Goal: Transaction & Acquisition: Purchase product/service

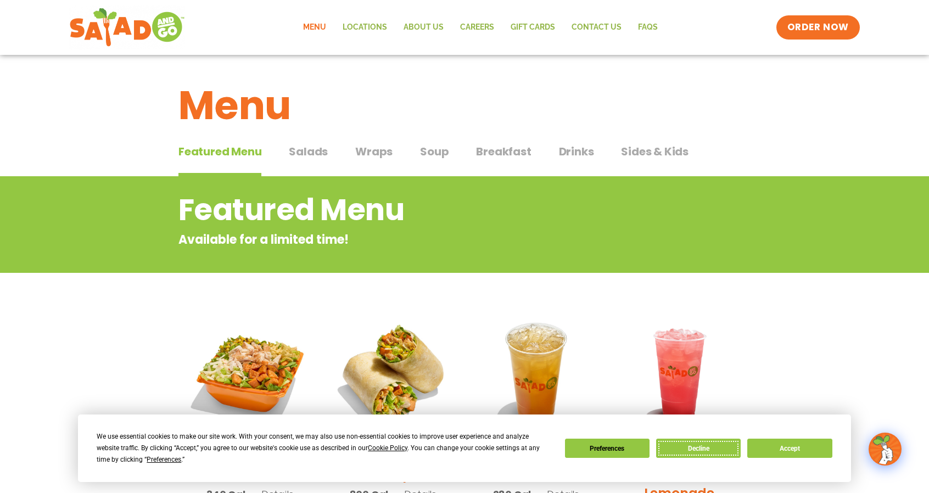
click at [697, 442] on button "Decline" at bounding box center [698, 448] width 85 height 19
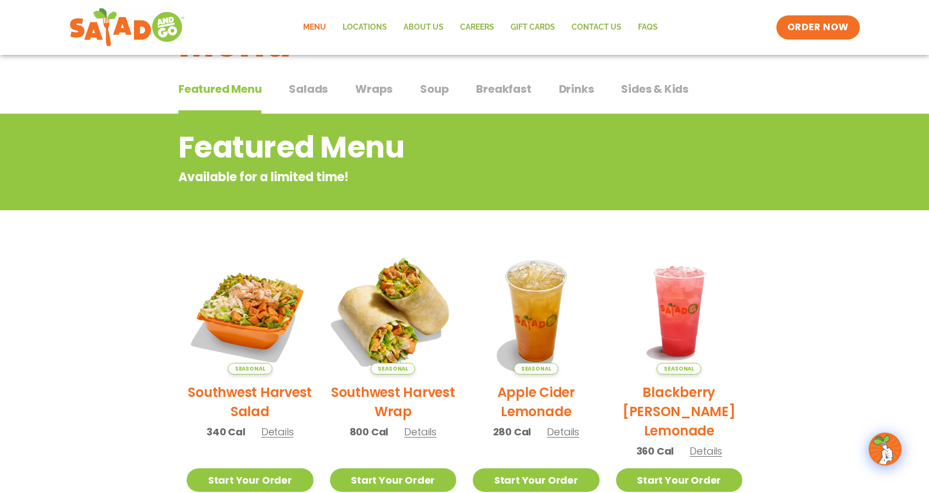
scroll to position [275, 0]
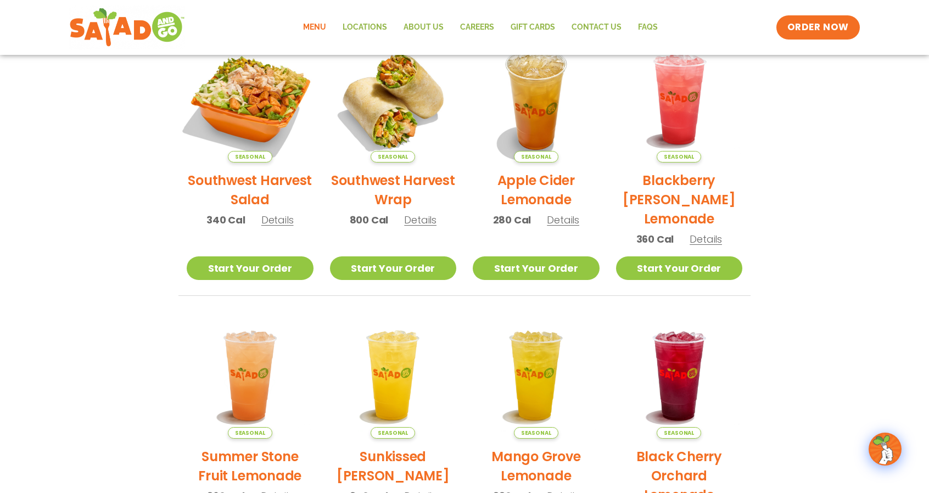
click at [291, 117] on img at bounding box center [250, 99] width 149 height 149
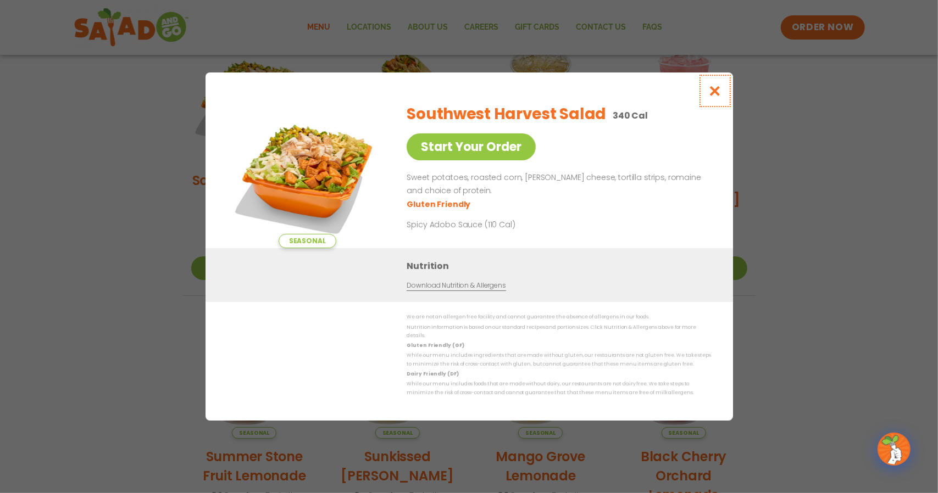
click at [707, 98] on button "Close modal" at bounding box center [715, 91] width 36 height 37
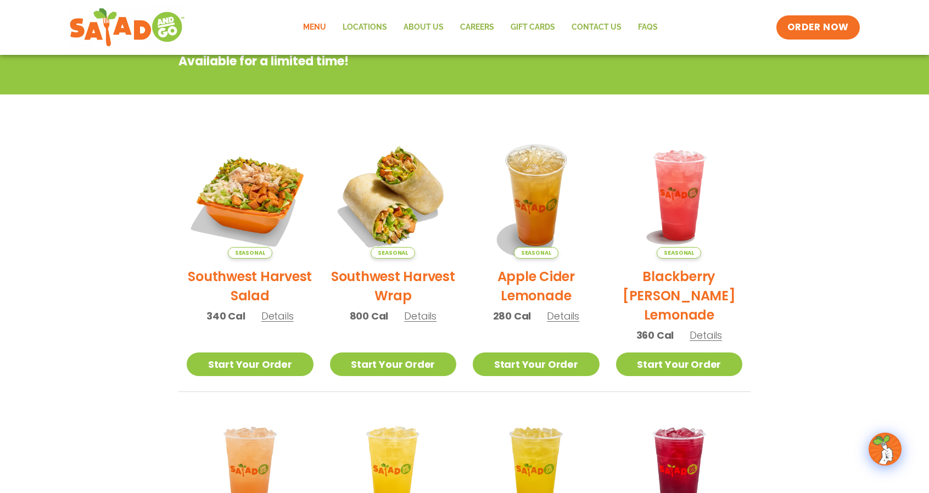
scroll to position [110, 0]
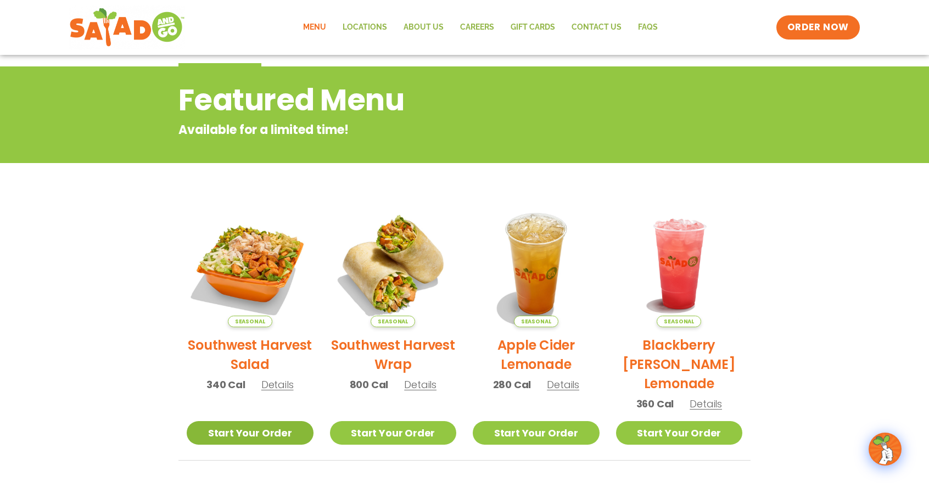
click at [272, 432] on link "Start Your Order" at bounding box center [250, 433] width 127 height 24
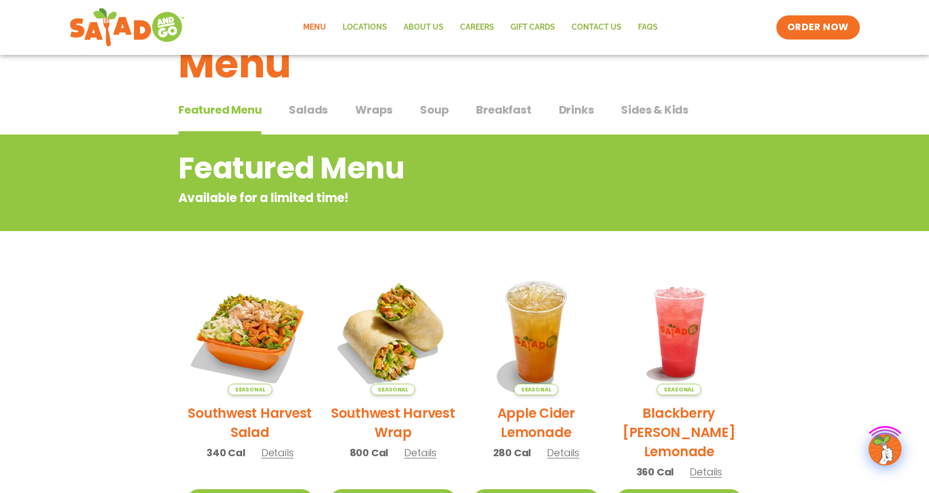
scroll to position [275, 0]
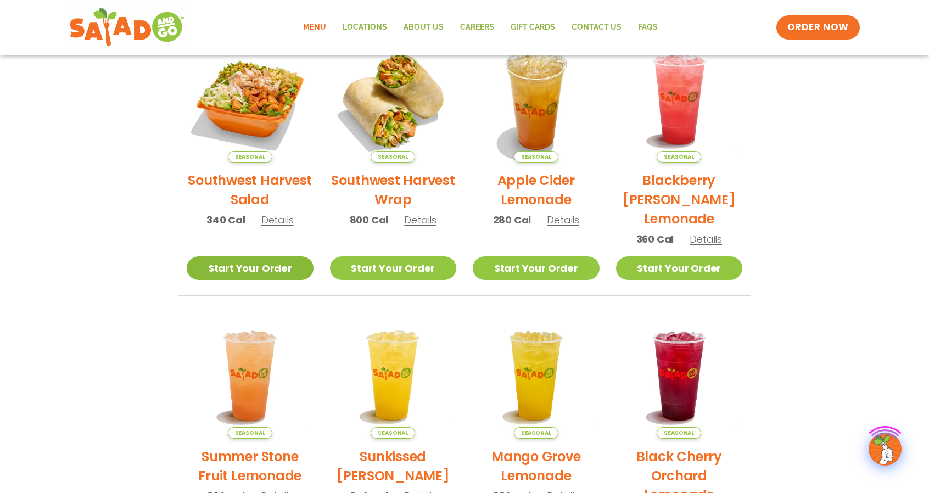
click at [257, 261] on link "Start Your Order" at bounding box center [250, 269] width 127 height 24
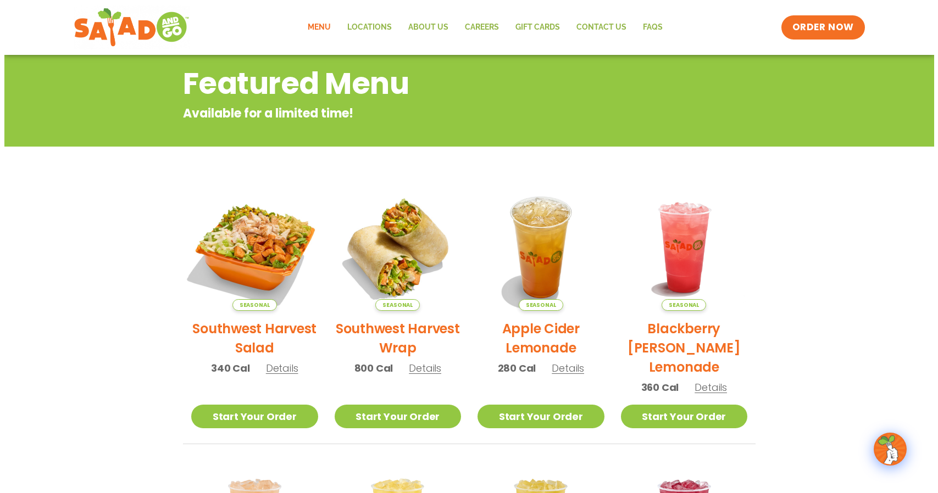
scroll to position [165, 0]
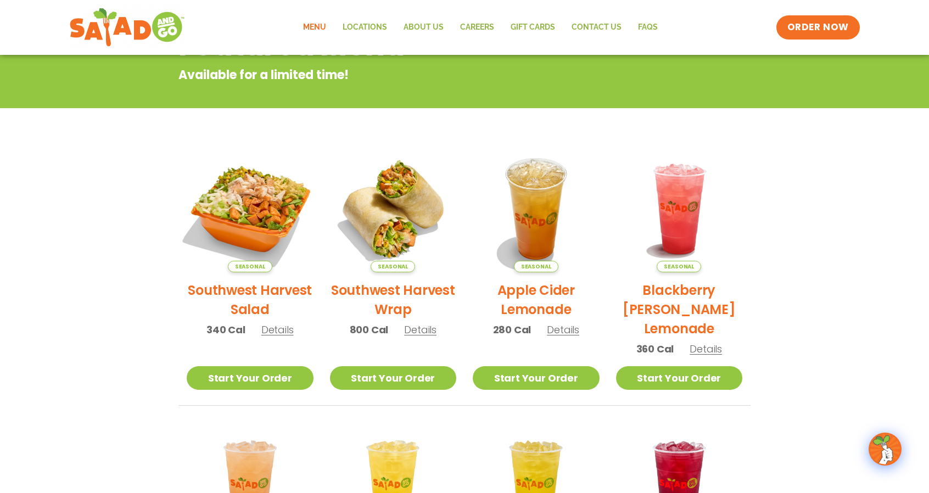
click at [259, 240] on img at bounding box center [250, 209] width 149 height 149
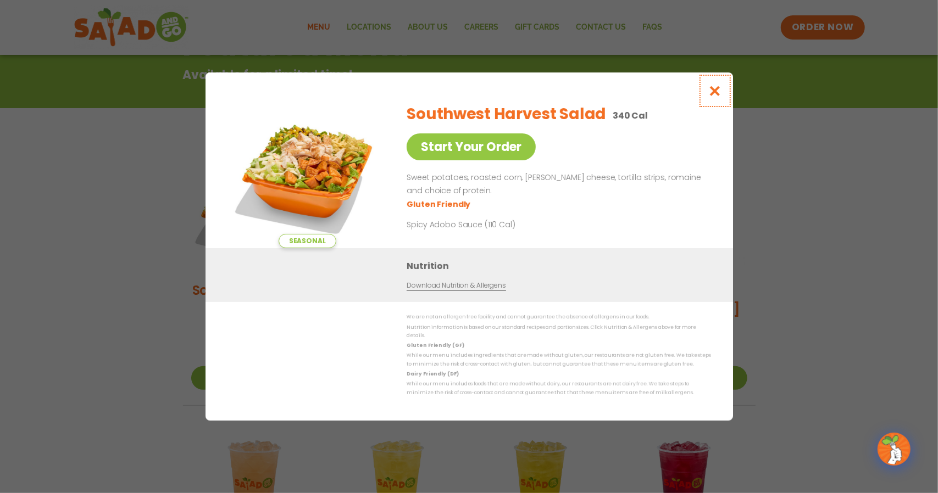
click at [716, 87] on button "Close modal" at bounding box center [715, 91] width 36 height 37
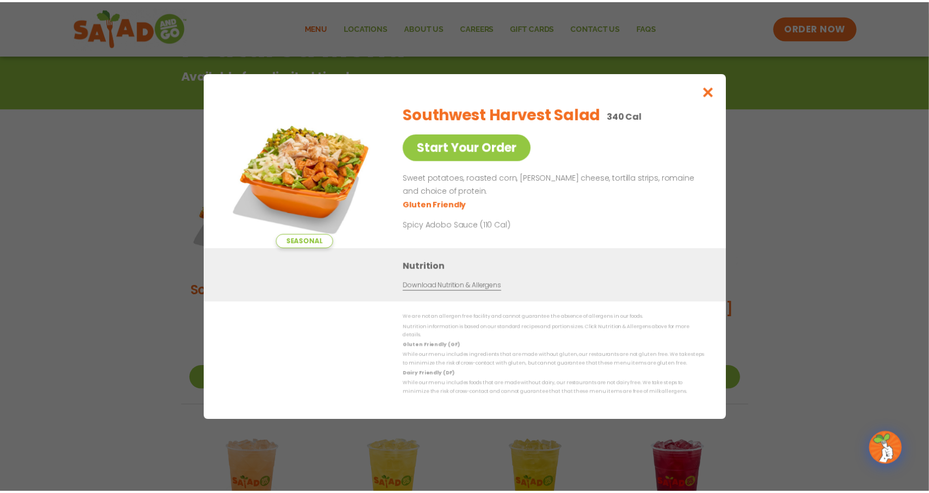
scroll to position [176, 0]
